Goal: Check status: Check status

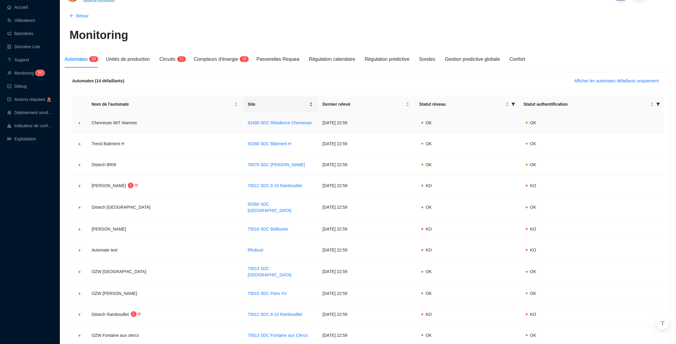
scroll to position [1, 0]
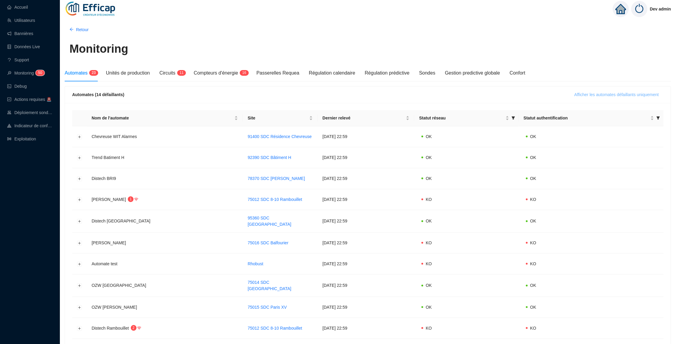
click at [622, 94] on span "Afficher les automates défaillants uniquement" at bounding box center [616, 95] width 84 height 6
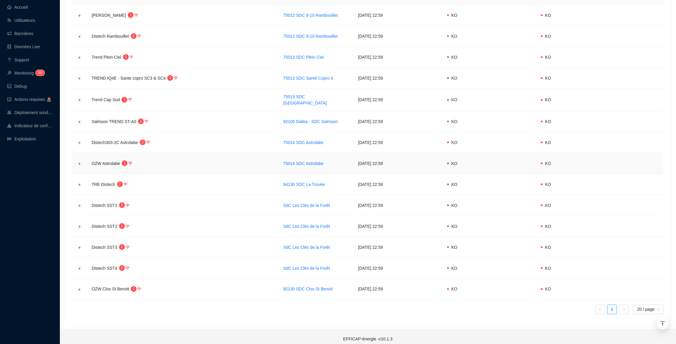
scroll to position [122, 0]
click at [77, 203] on button "Développer la ligne" at bounding box center [79, 205] width 5 height 5
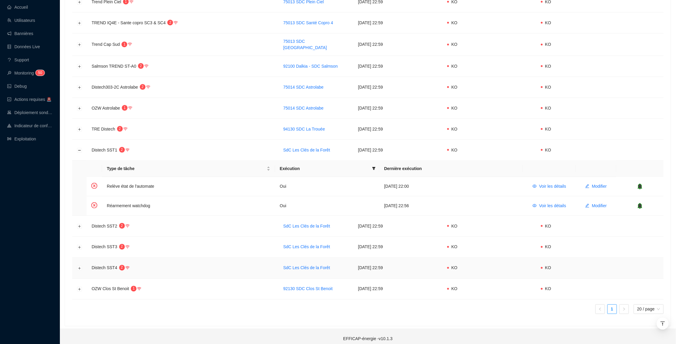
scroll to position [178, 0]
click at [641, 184] on icon "bell" at bounding box center [640, 186] width 4 height 4
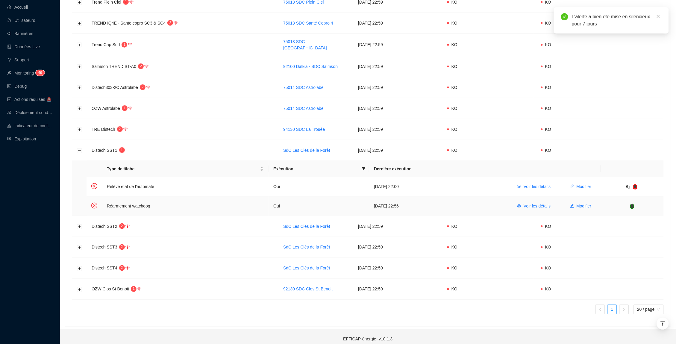
click at [632, 204] on icon "bell" at bounding box center [632, 206] width 4 height 4
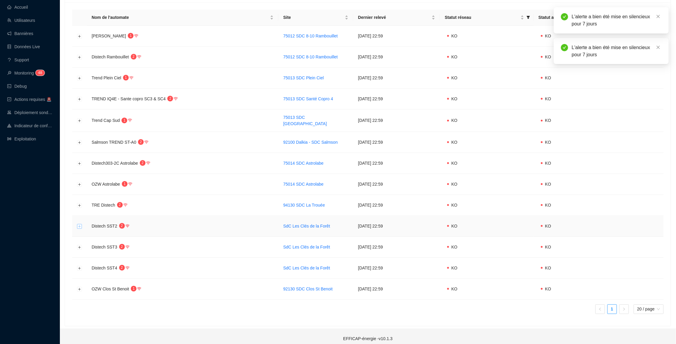
click at [77, 224] on button "Développer la ligne" at bounding box center [79, 226] width 5 height 5
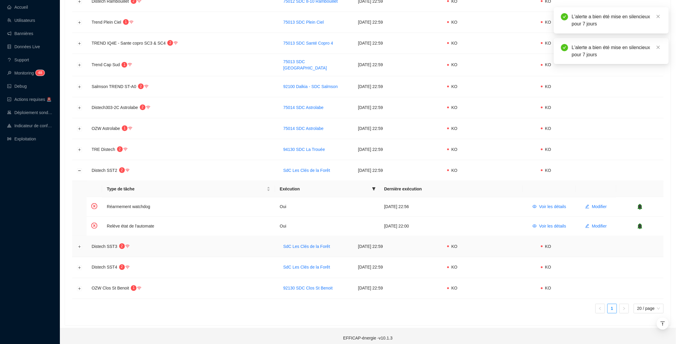
scroll to position [157, 0]
click at [643, 205] on icon "bell" at bounding box center [640, 208] width 6 height 6
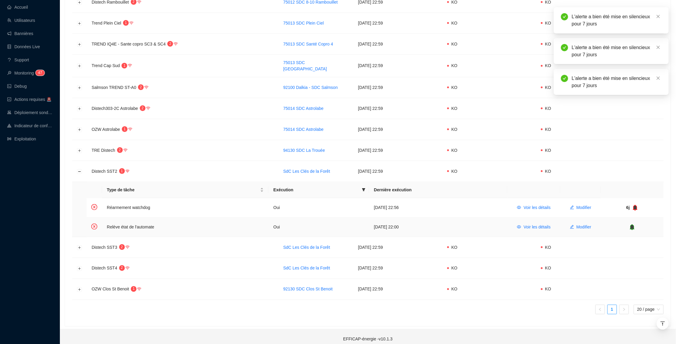
click at [630, 224] on icon "bell" at bounding box center [632, 227] width 6 height 6
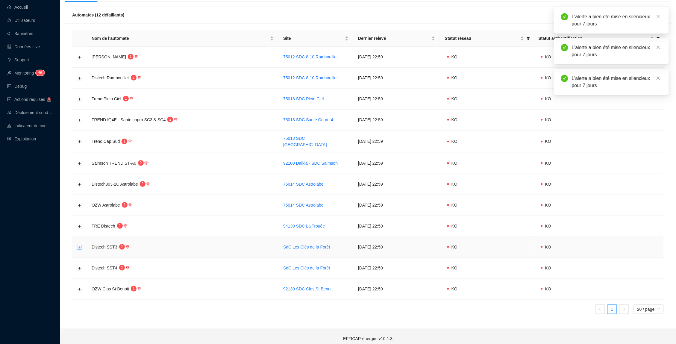
click at [77, 245] on button "Développer la ligne" at bounding box center [79, 247] width 5 height 5
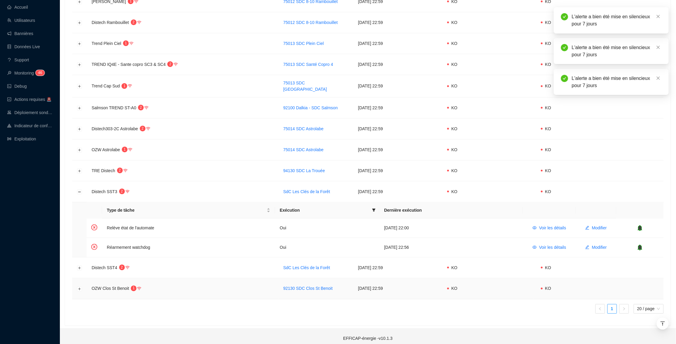
scroll to position [136, 0]
click at [639, 226] on icon "bell" at bounding box center [640, 228] width 4 height 6
click at [632, 245] on icon "bell" at bounding box center [632, 248] width 6 height 6
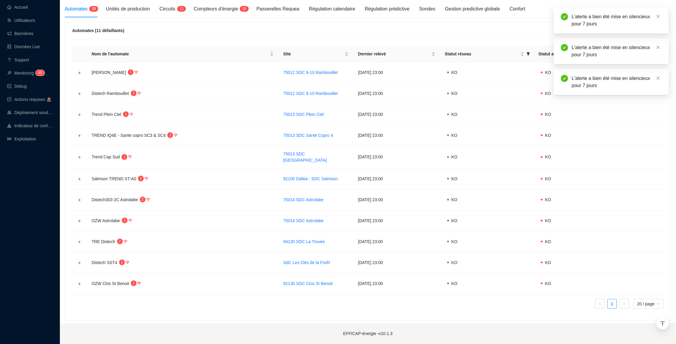
scroll to position [60, 0]
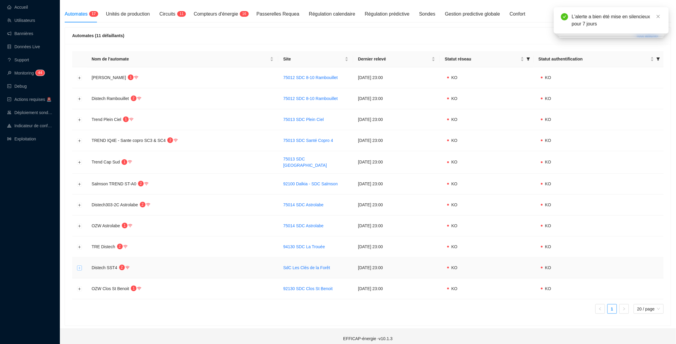
click at [81, 265] on button "Développer la ligne" at bounding box center [79, 267] width 5 height 5
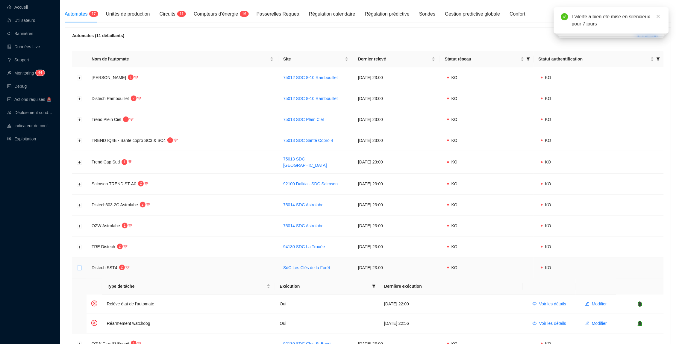
scroll to position [110, 0]
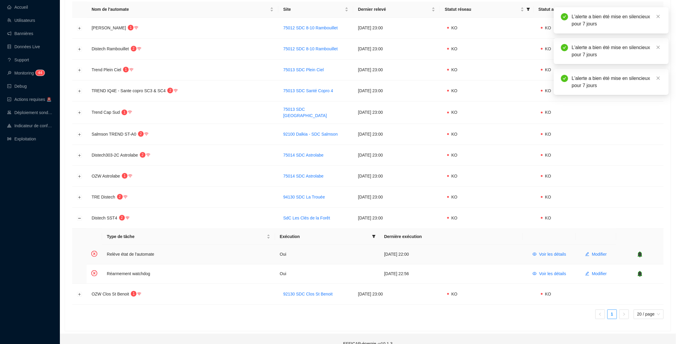
click at [642, 252] on icon "bell" at bounding box center [640, 254] width 4 height 4
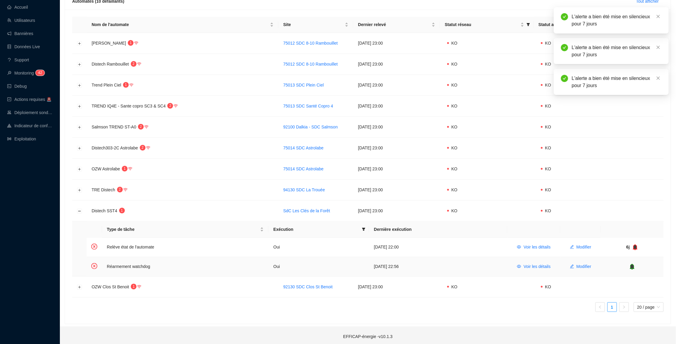
click at [635, 264] on icon "bell" at bounding box center [632, 267] width 6 height 6
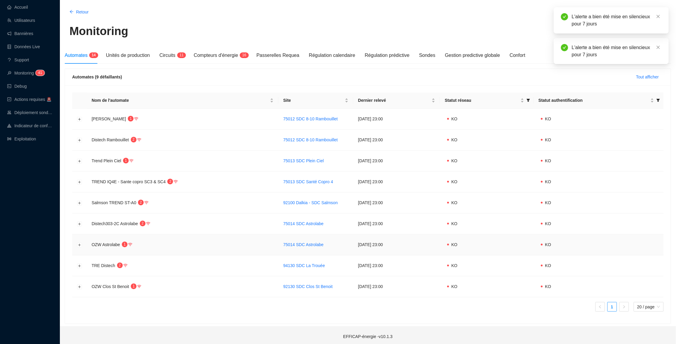
scroll to position [19, 0]
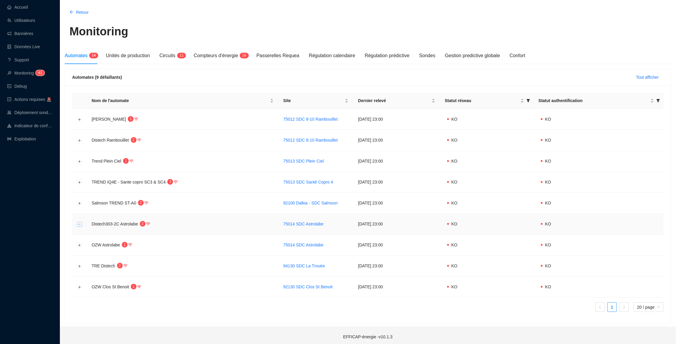
click at [78, 223] on button "Développer la ligne" at bounding box center [79, 224] width 5 height 5
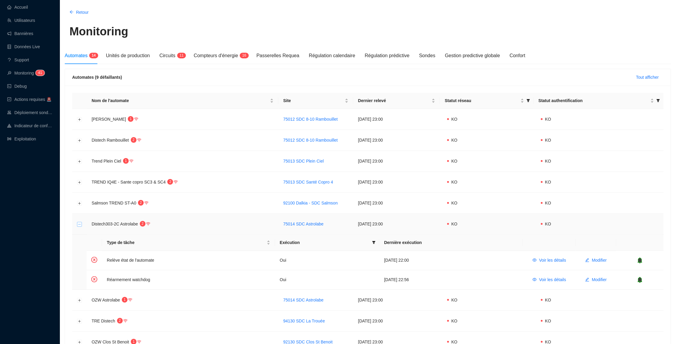
click at [78, 222] on button "Réduire la ligne" at bounding box center [79, 224] width 5 height 5
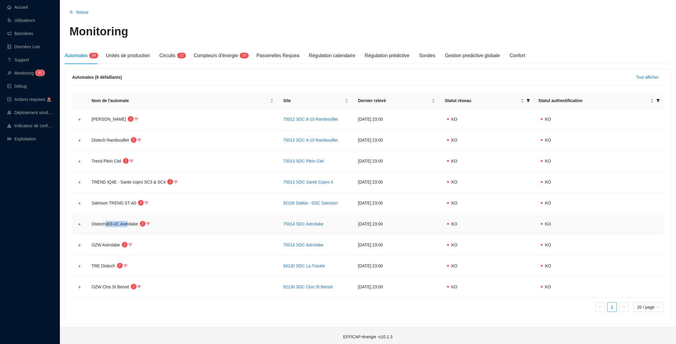
drag, startPoint x: 131, startPoint y: 223, endPoint x: 107, endPoint y: 223, distance: 24.5
click at [107, 223] on span "Distech303-2C Astrolabe" at bounding box center [115, 223] width 46 height 5
click at [175, 54] on span "Circuits" at bounding box center [167, 55] width 16 height 5
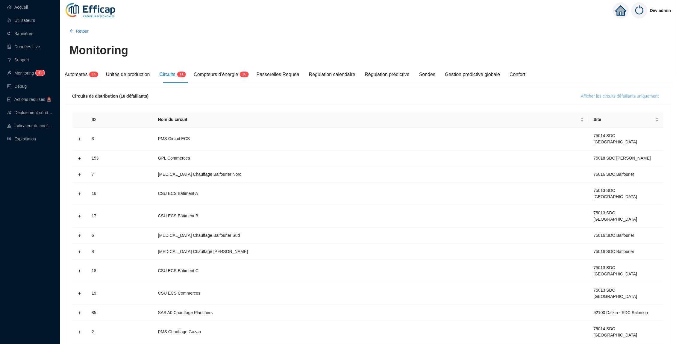
click at [628, 96] on span "Afficher les circuits défaillants uniquement" at bounding box center [620, 96] width 78 height 6
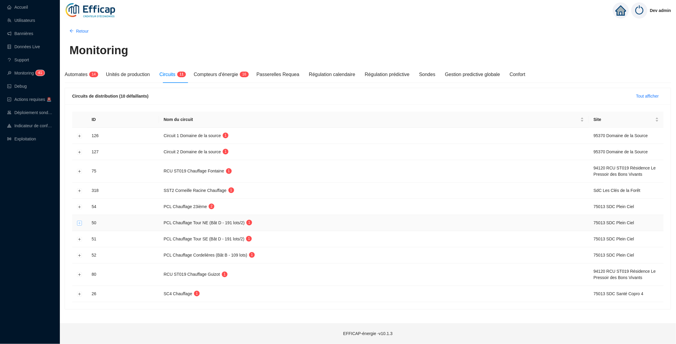
click at [80, 223] on button "Développer la ligne" at bounding box center [79, 222] width 5 height 5
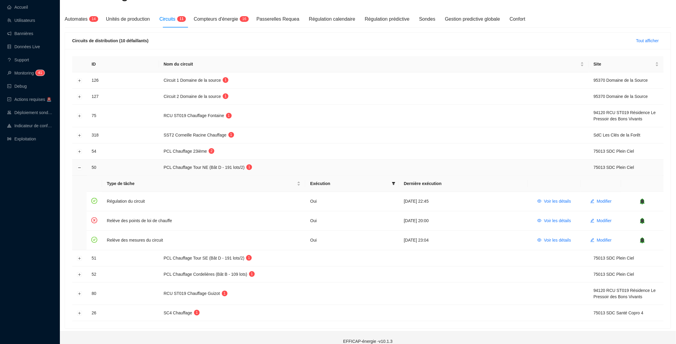
scroll to position [59, 0]
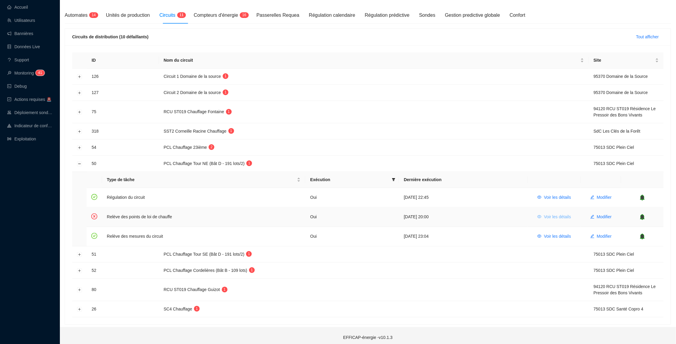
click at [566, 216] on span "Voir les détails" at bounding box center [557, 217] width 27 height 6
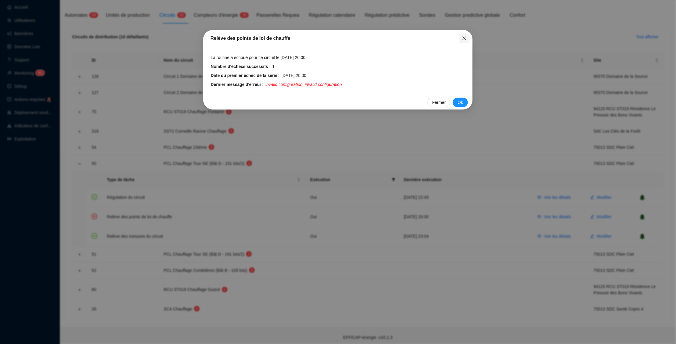
click at [464, 41] on button "Close" at bounding box center [464, 39] width 10 height 10
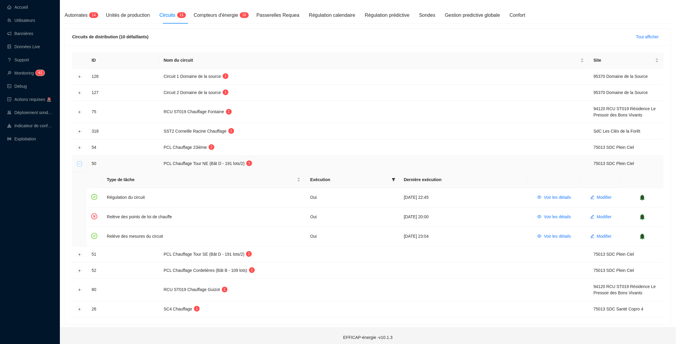
click at [80, 162] on button "Réduire la ligne" at bounding box center [79, 163] width 5 height 5
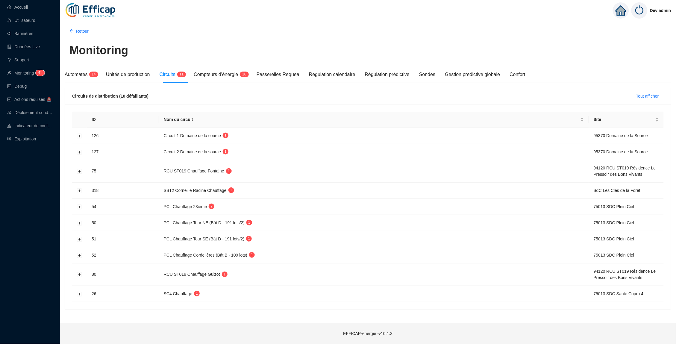
scroll to position [0, 0]
click at [79, 135] on button "Développer la ligne" at bounding box center [79, 135] width 5 height 5
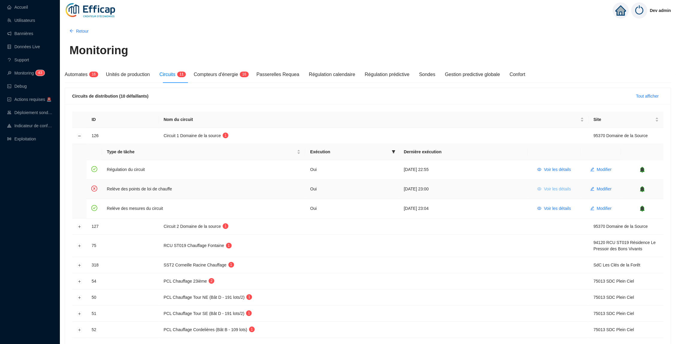
click at [561, 190] on span "Voir les détails" at bounding box center [557, 189] width 27 height 6
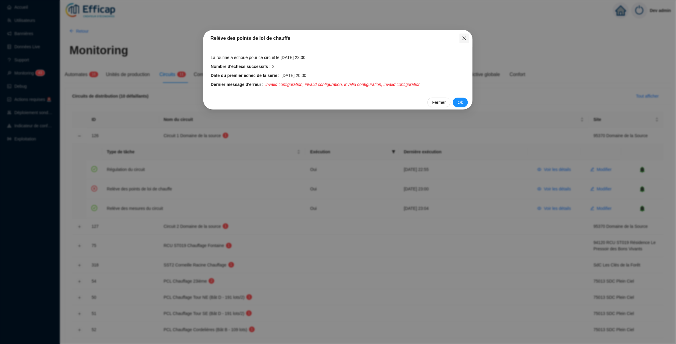
click at [464, 39] on icon "close" at bounding box center [464, 38] width 4 height 4
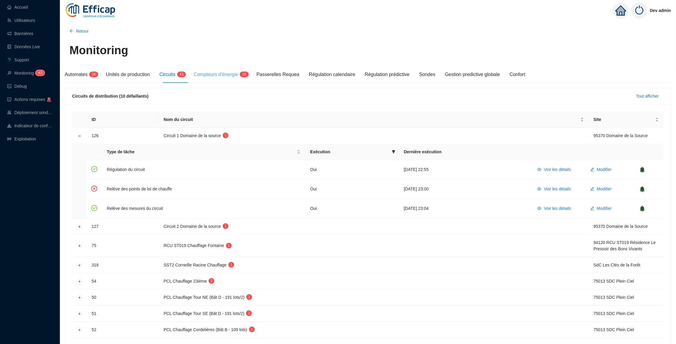
click at [247, 79] on div "Compteurs d'énergie 1 6" at bounding box center [220, 74] width 53 height 17
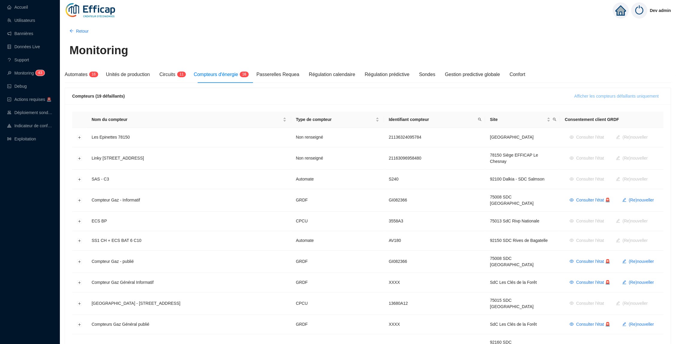
click at [617, 98] on span "Afficher les compteurs défaillants uniquement" at bounding box center [616, 96] width 84 height 6
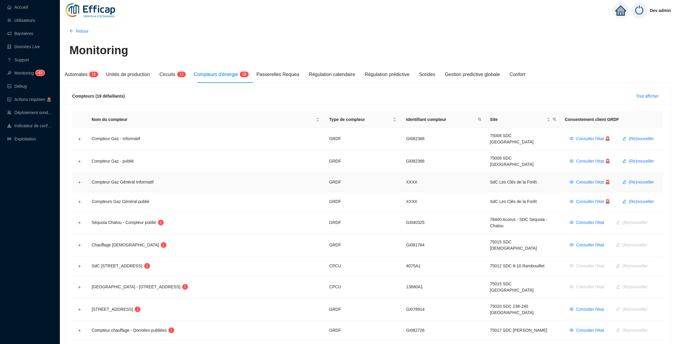
scroll to position [16, 0]
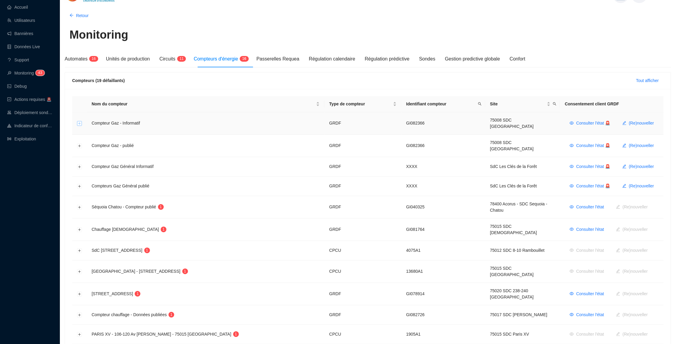
click at [80, 122] on button "Développer la ligne" at bounding box center [79, 123] width 5 height 5
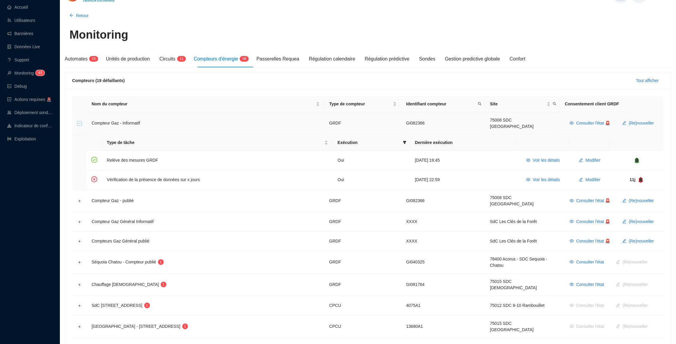
click at [80, 122] on button "Réduire la ligne" at bounding box center [79, 123] width 5 height 5
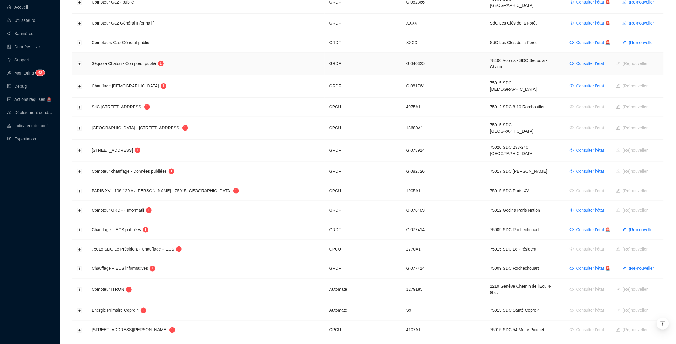
scroll to position [166, 0]
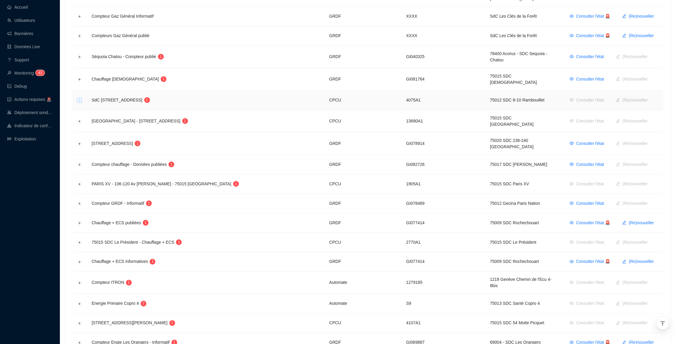
click at [78, 98] on button "Développer la ligne" at bounding box center [79, 100] width 5 height 5
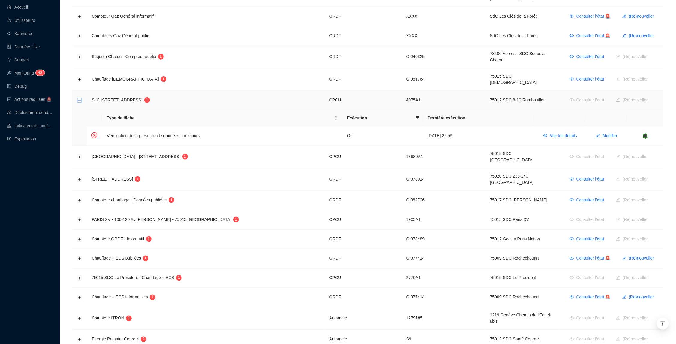
click at [78, 98] on button "Réduire la ligne" at bounding box center [79, 100] width 5 height 5
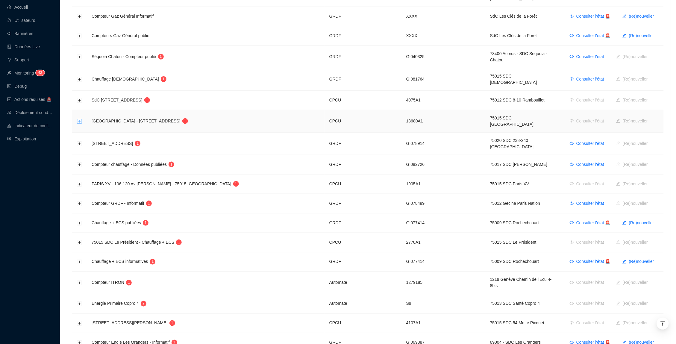
click at [78, 119] on button "Développer la ligne" at bounding box center [79, 121] width 5 height 5
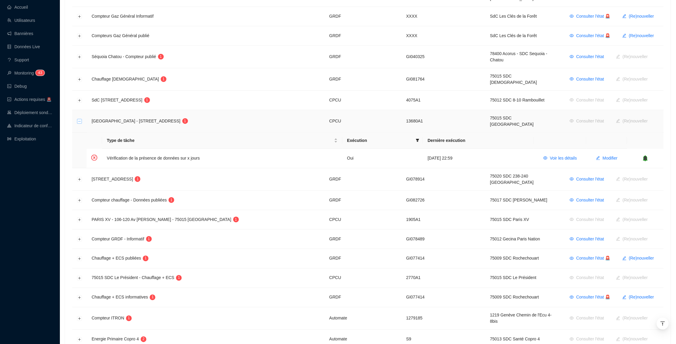
click at [79, 119] on button "Réduire la ligne" at bounding box center [79, 121] width 5 height 5
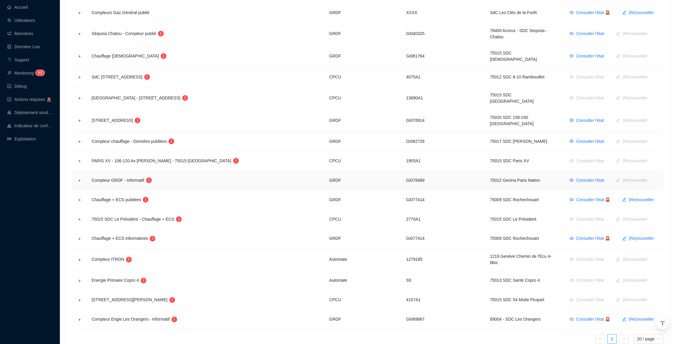
scroll to position [187, 0]
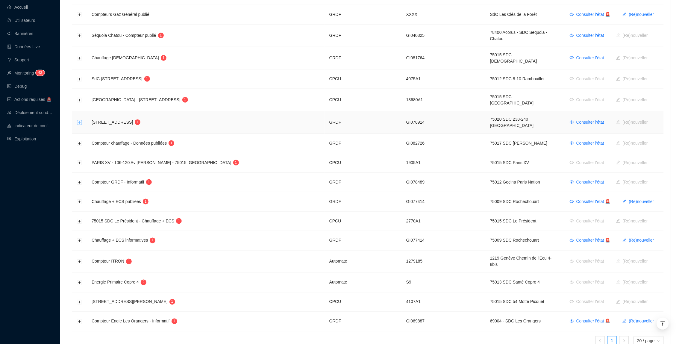
click at [80, 120] on button "Développer la ligne" at bounding box center [79, 122] width 5 height 5
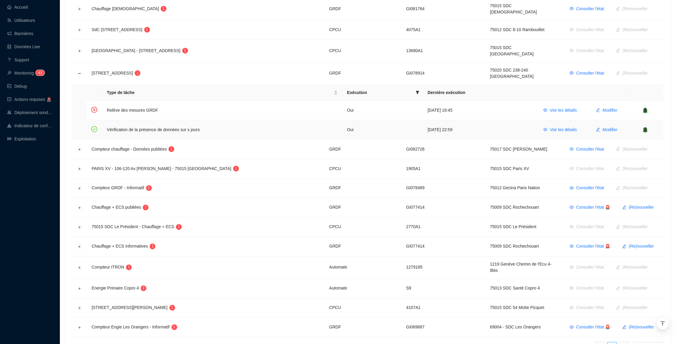
scroll to position [238, 0]
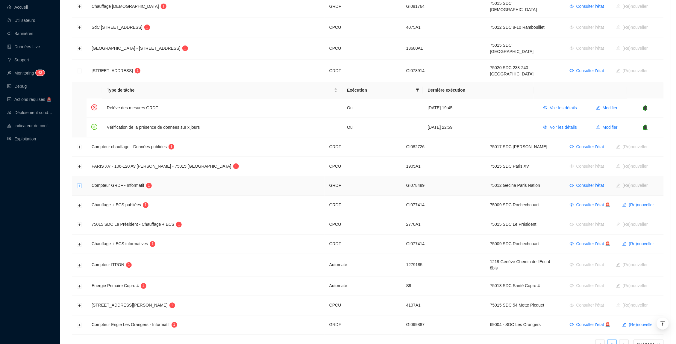
click at [77, 184] on button "Développer la ligne" at bounding box center [79, 186] width 5 height 5
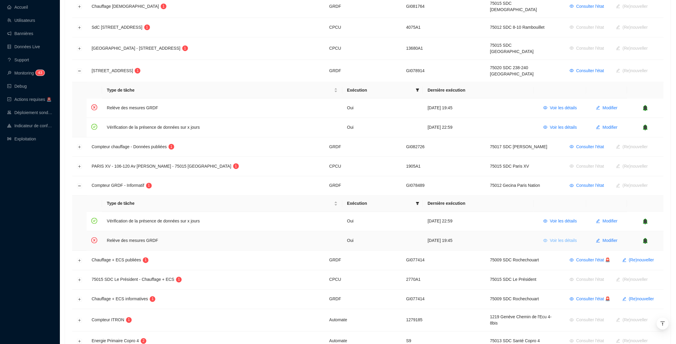
click at [555, 238] on span "Voir les détails" at bounding box center [563, 241] width 27 height 6
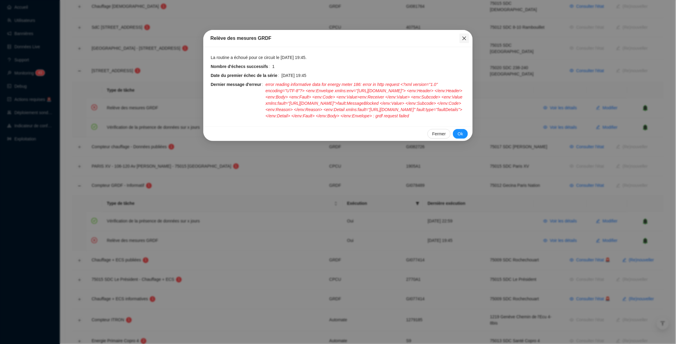
click at [464, 38] on icon "close" at bounding box center [464, 38] width 4 height 4
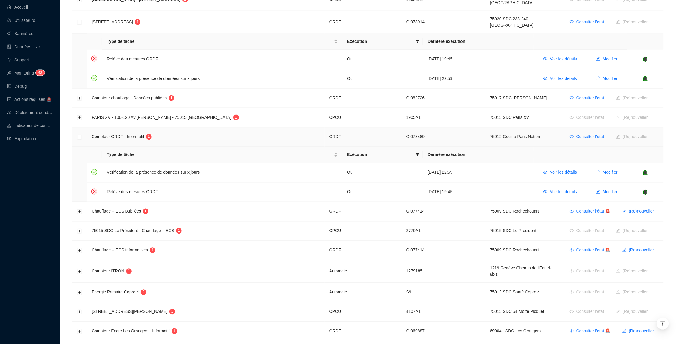
scroll to position [311, 0]
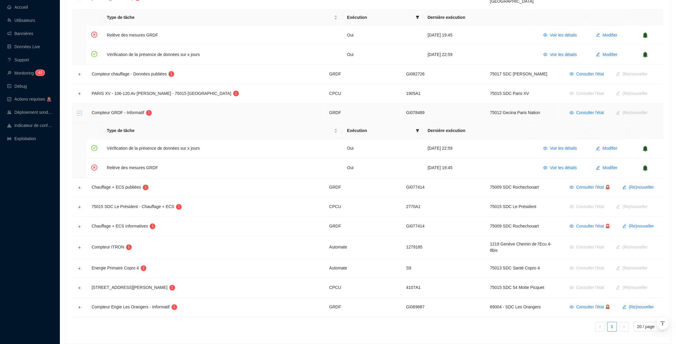
click at [79, 111] on button "Réduire la ligne" at bounding box center [79, 113] width 5 height 5
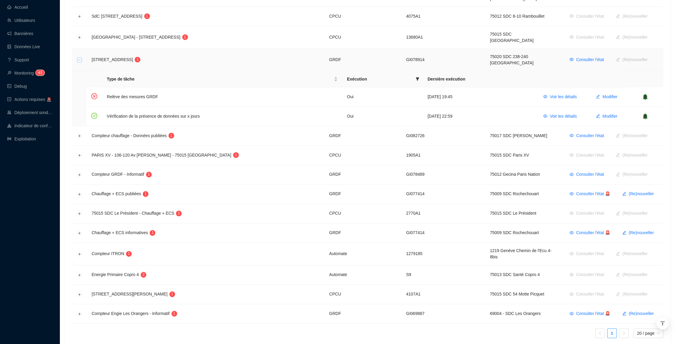
click at [80, 58] on button "Réduire la ligne" at bounding box center [79, 60] width 5 height 5
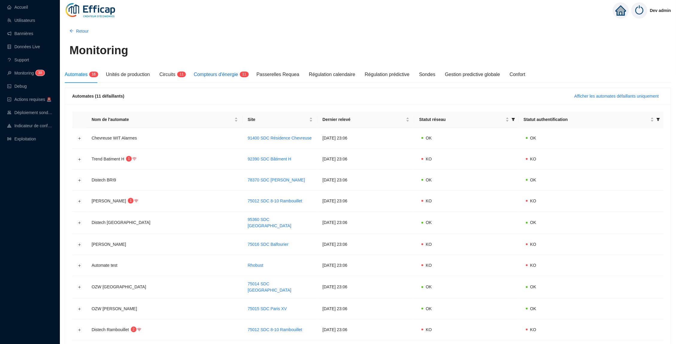
click at [238, 74] on span "Compteurs d'énergie" at bounding box center [216, 74] width 44 height 5
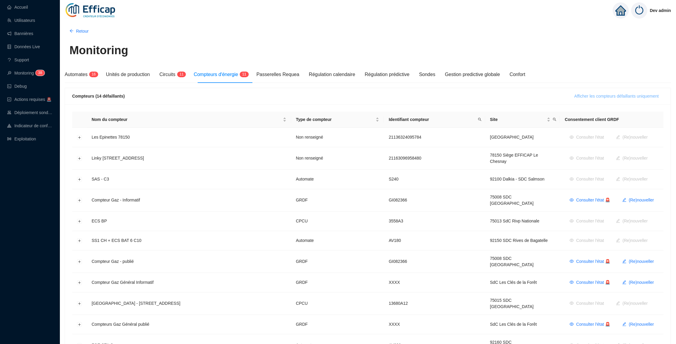
click at [577, 97] on span "Afficher les compteurs défaillants uniquement" at bounding box center [616, 96] width 84 height 6
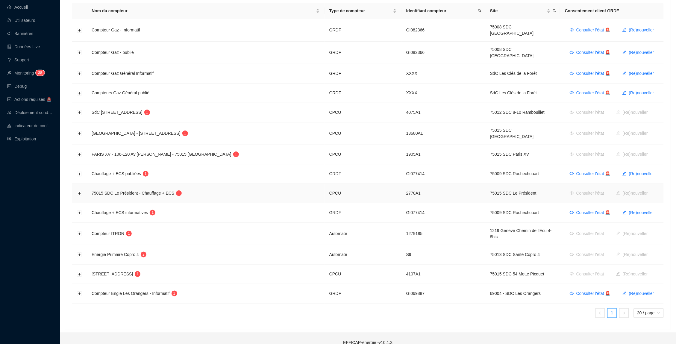
scroll to position [108, 0]
click at [79, 292] on button "Développer la ligne" at bounding box center [79, 294] width 5 height 5
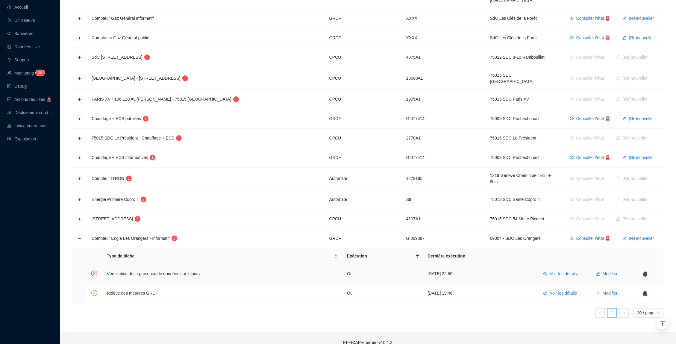
scroll to position [163, 0]
click at [647, 272] on icon "bell" at bounding box center [645, 274] width 4 height 4
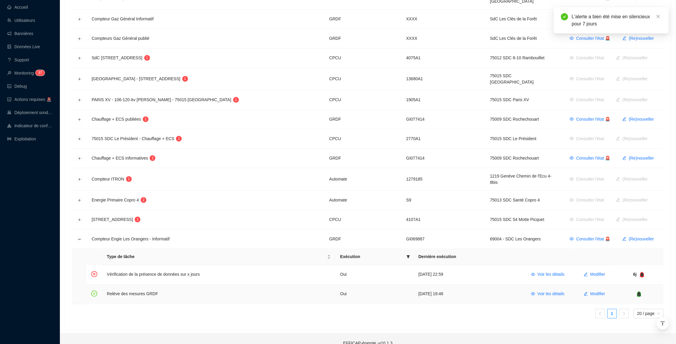
click at [639, 292] on icon "bell" at bounding box center [639, 294] width 4 height 4
click at [79, 237] on button "Réduire la ligne" at bounding box center [79, 239] width 5 height 5
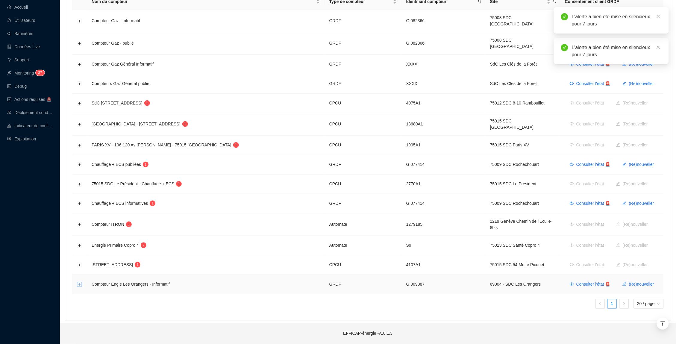
scroll to position [108, 0]
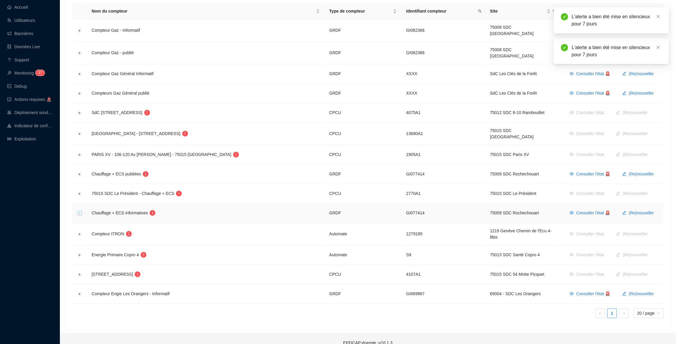
click at [80, 211] on button "Développer la ligne" at bounding box center [79, 213] width 5 height 5
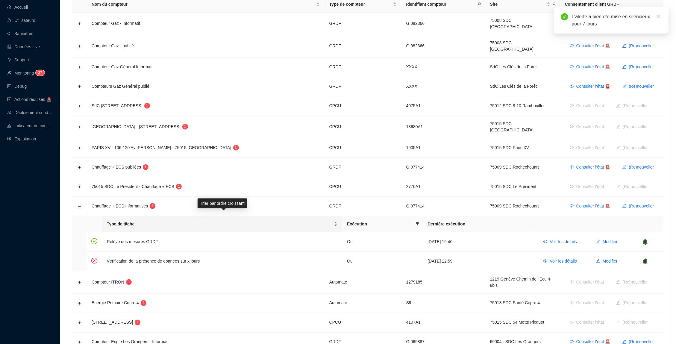
scroll to position [118, 0]
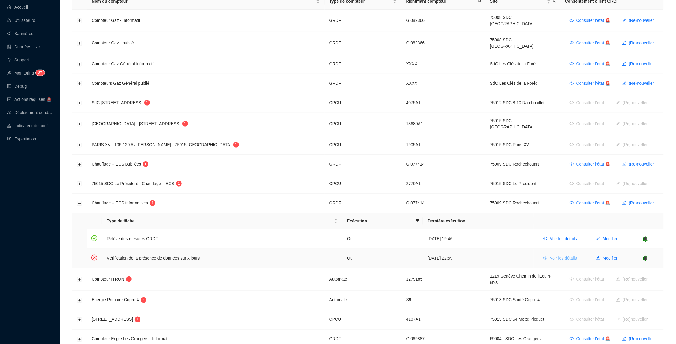
click at [562, 255] on span "Voir les détails" at bounding box center [563, 258] width 27 height 6
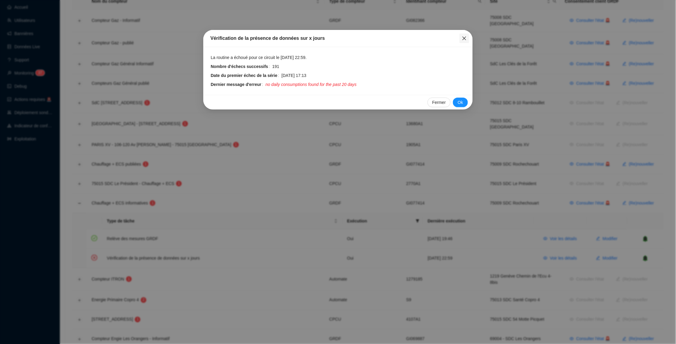
click at [465, 39] on icon "close" at bounding box center [464, 38] width 5 height 5
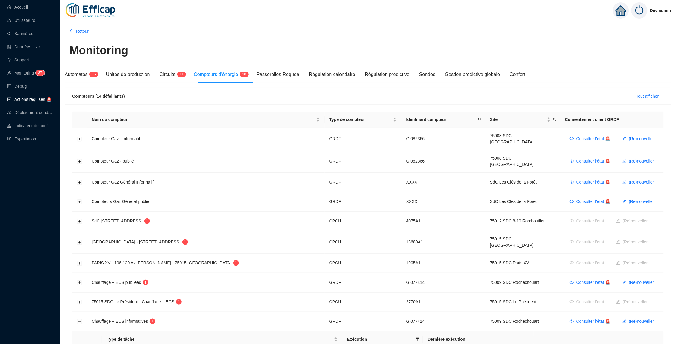
scroll to position [0, 0]
